Goal: Navigation & Orientation: Find specific page/section

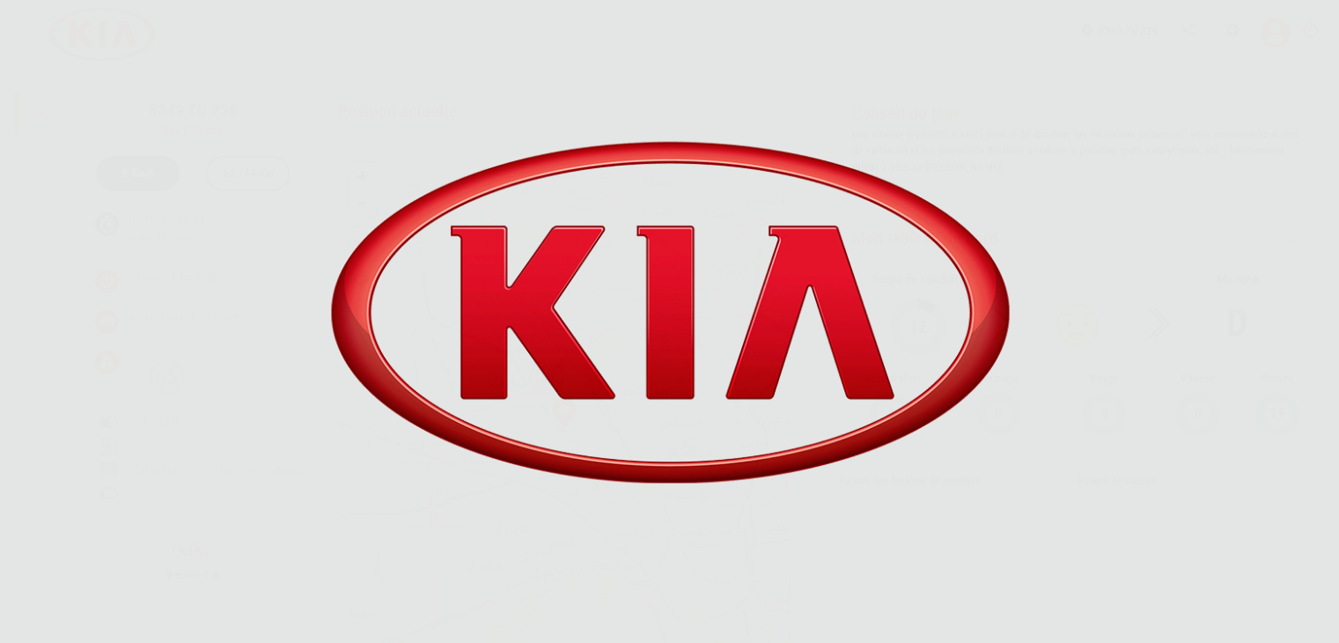
scroll to position [84, 0]
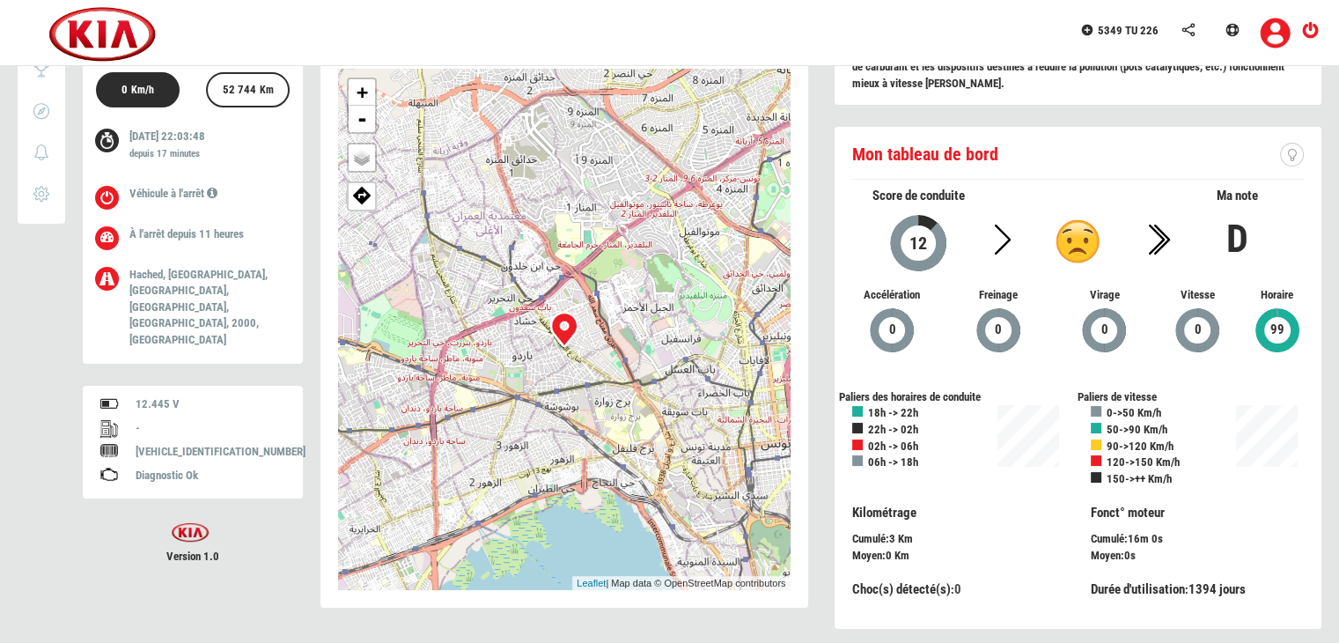
click at [262, 538] on div "Version 1.0" at bounding box center [193, 558] width 220 height 77
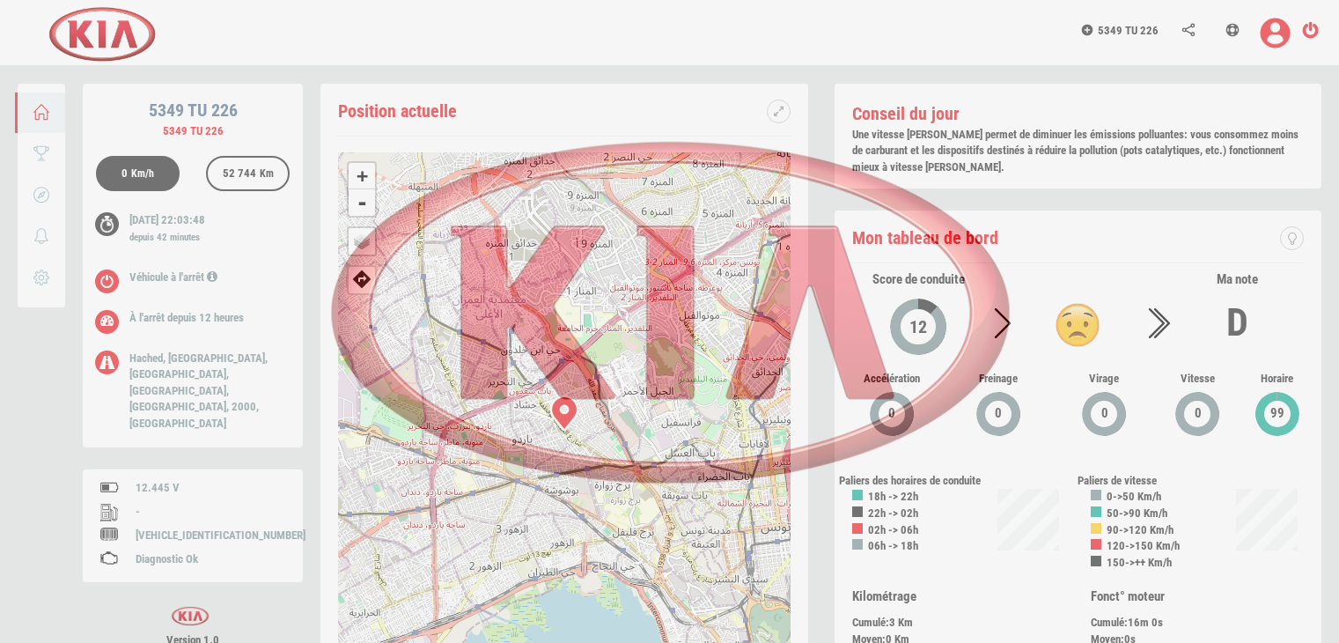
scroll to position [84, 0]
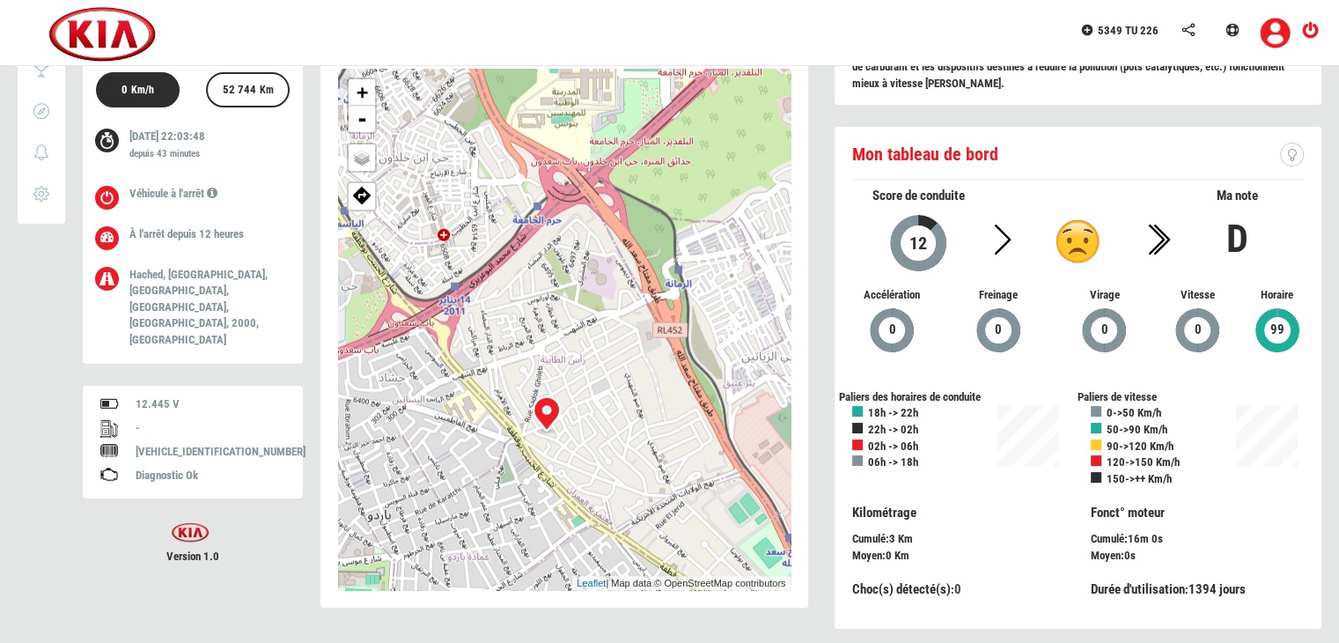
drag, startPoint x: 578, startPoint y: 387, endPoint x: 549, endPoint y: 275, distance: 116.3
click at [549, 275] on div "+ - OSM Map Google Map Google Satellite Leaflet | Map data © OpenStreetMap cont…" at bounding box center [564, 329] width 452 height 521
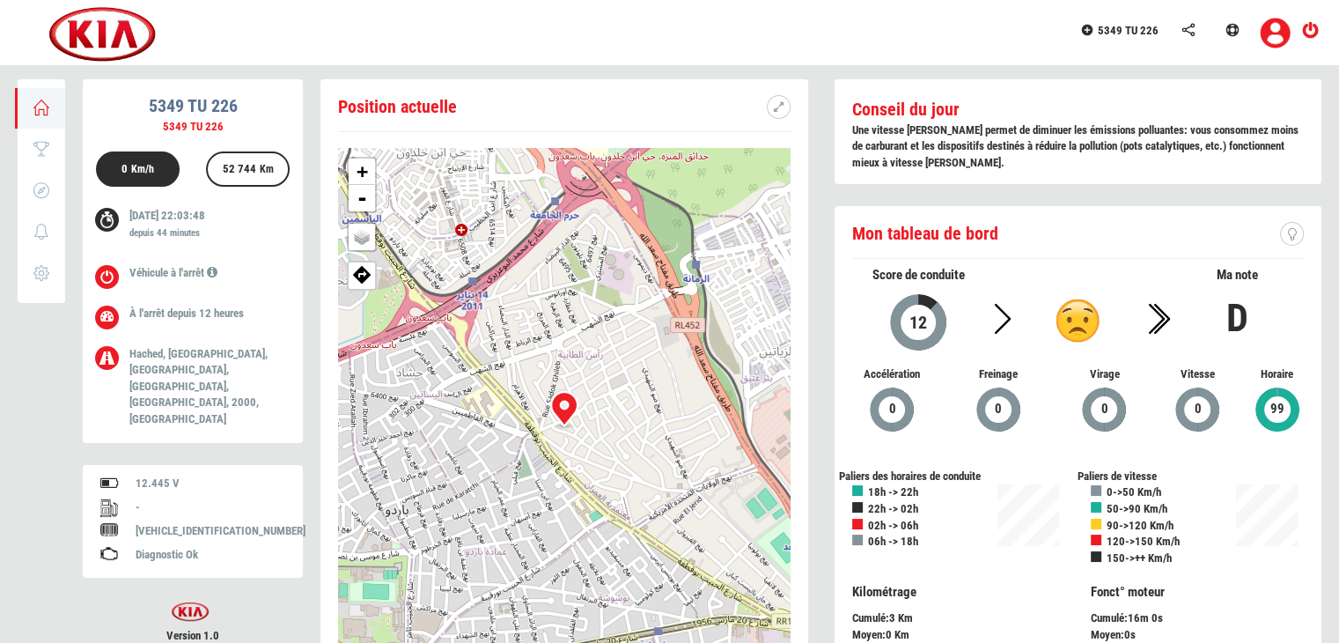
scroll to position [0, 0]
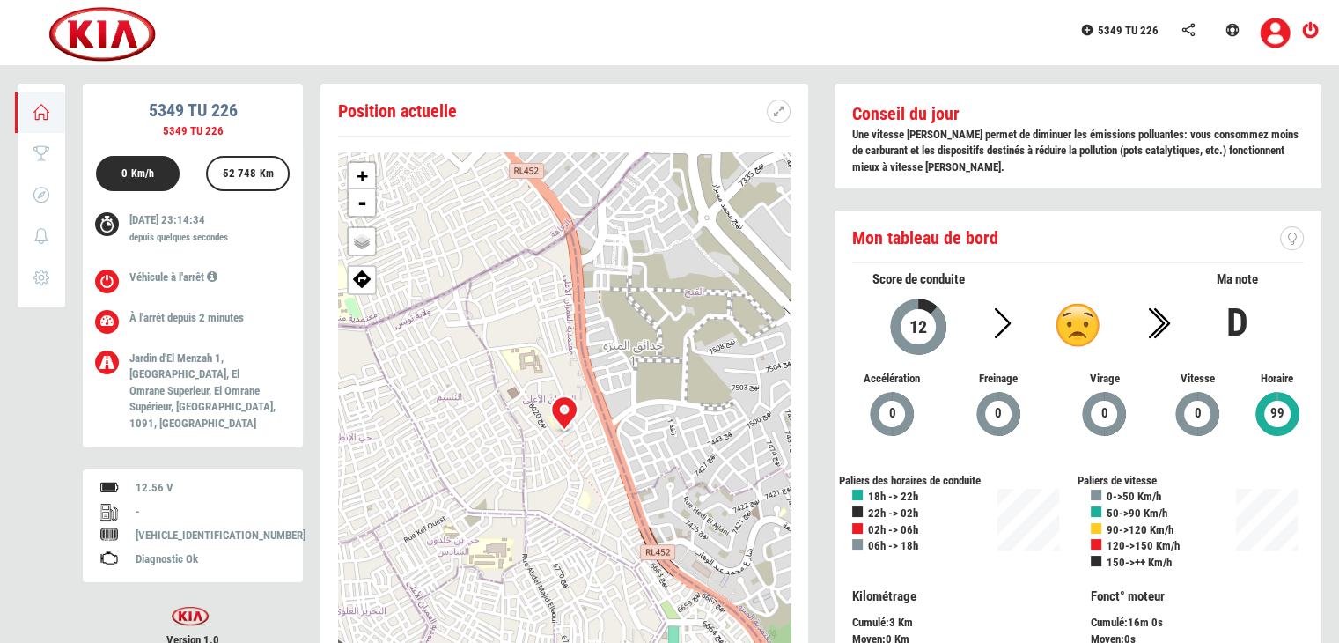
click at [524, 444] on div "+ - OSM Map Google Map Google Satellite Leaflet | Map data © OpenStreetMap cont…" at bounding box center [564, 412] width 452 height 521
